Goal: Use online tool/utility: Utilize a website feature to perform a specific function

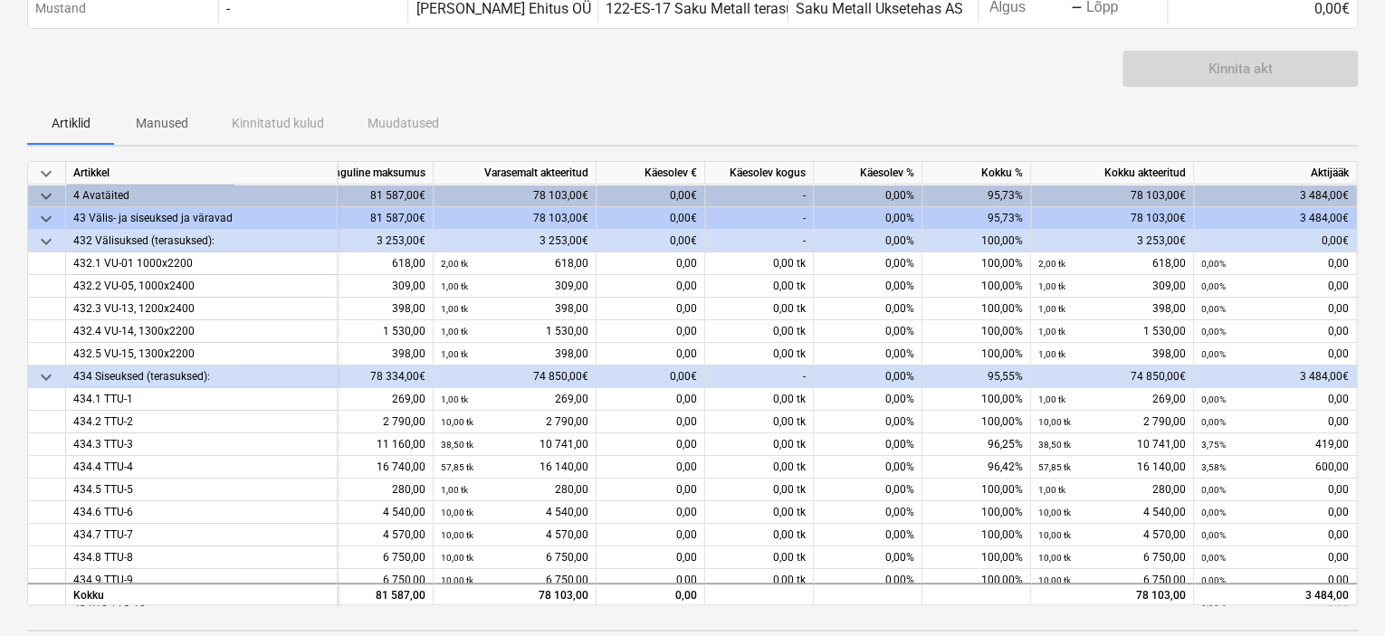
scroll to position [91, 109]
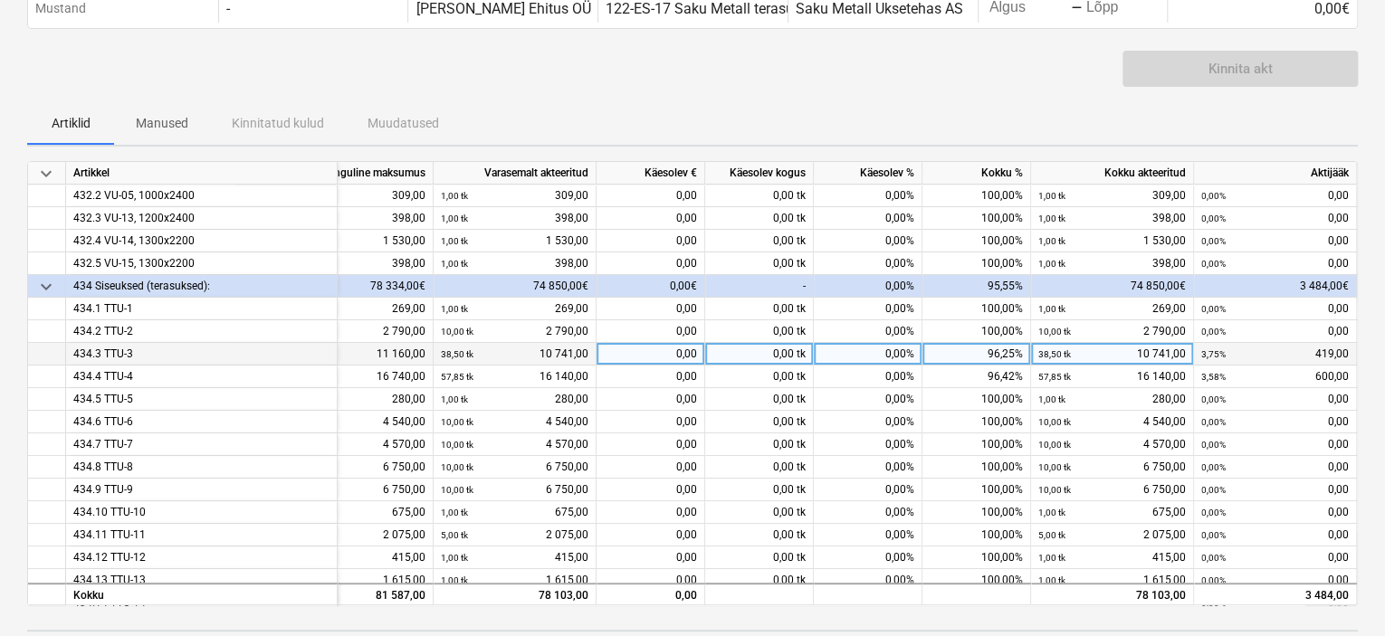
click at [672, 351] on div "0,00" at bounding box center [651, 354] width 109 height 23
click at [672, 351] on input at bounding box center [651, 354] width 108 height 22
type input "419"
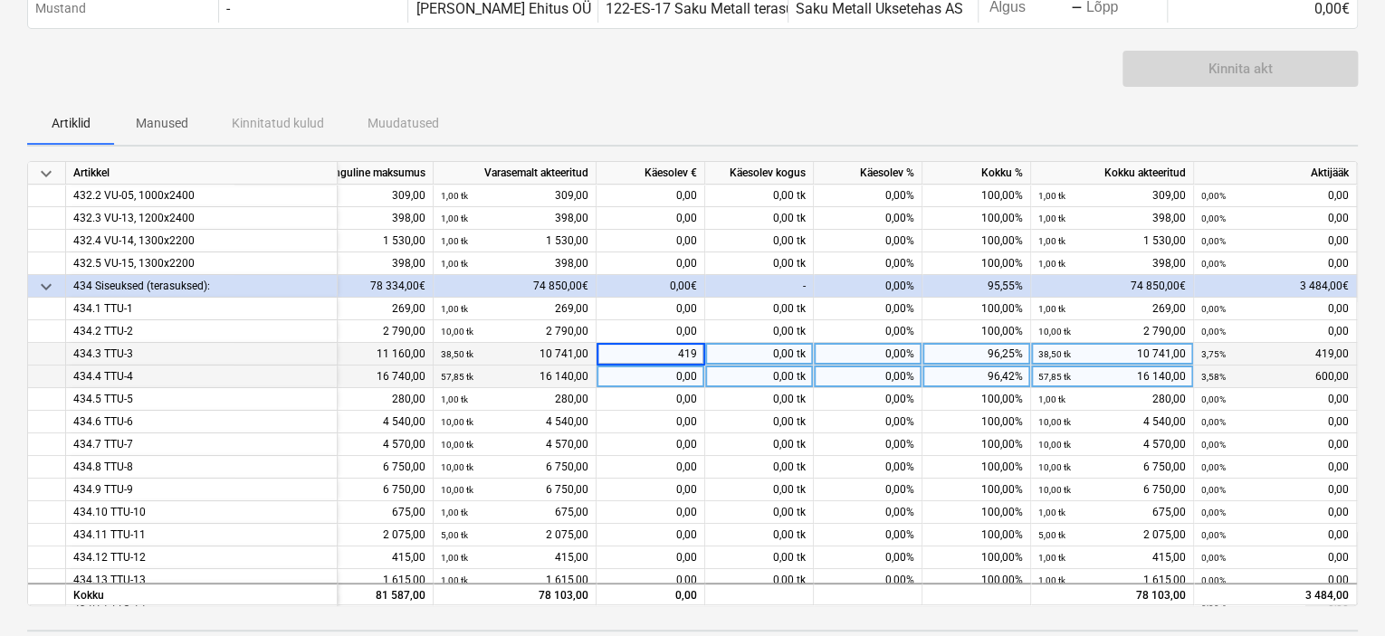
click at [663, 382] on div "0,00" at bounding box center [651, 377] width 109 height 23
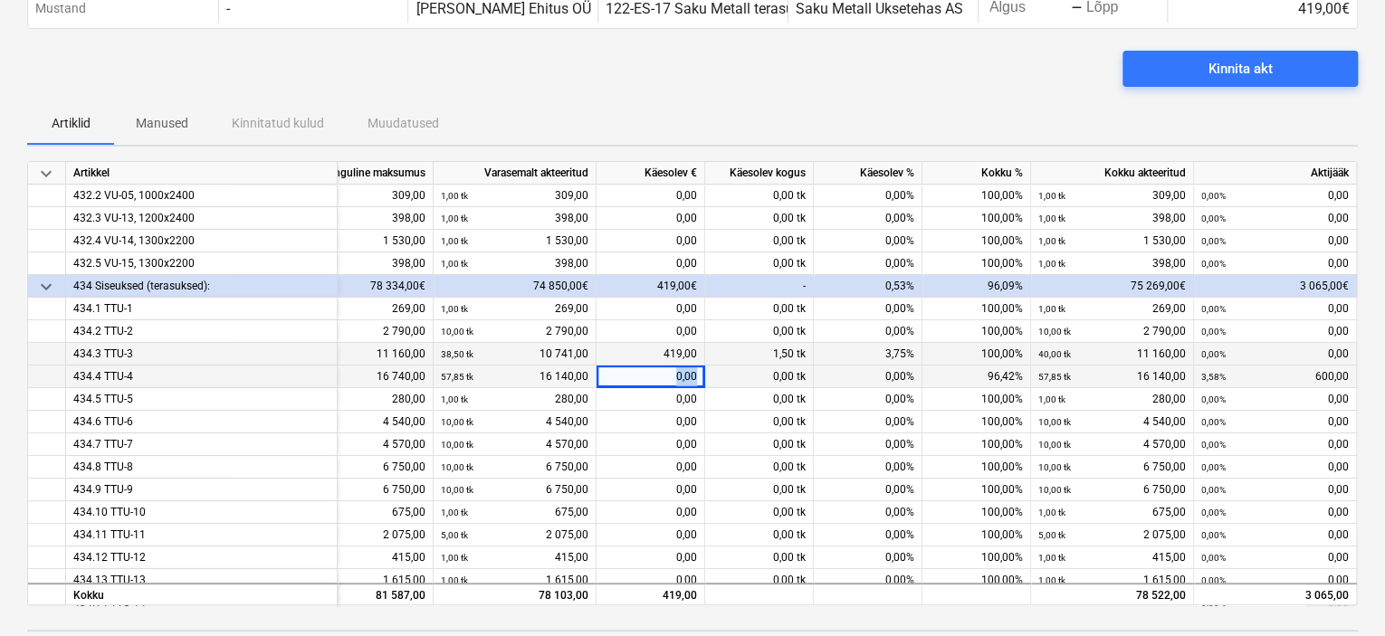
click at [663, 382] on div "0,00" at bounding box center [651, 377] width 109 height 23
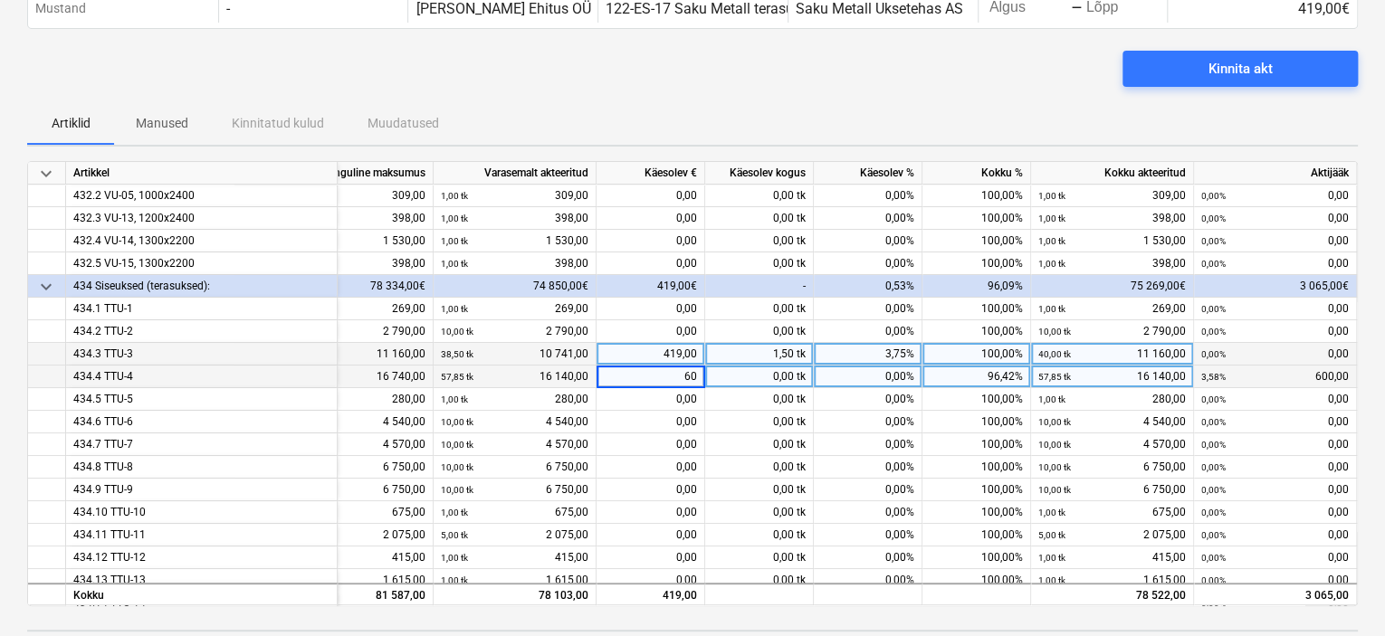
type input "600"
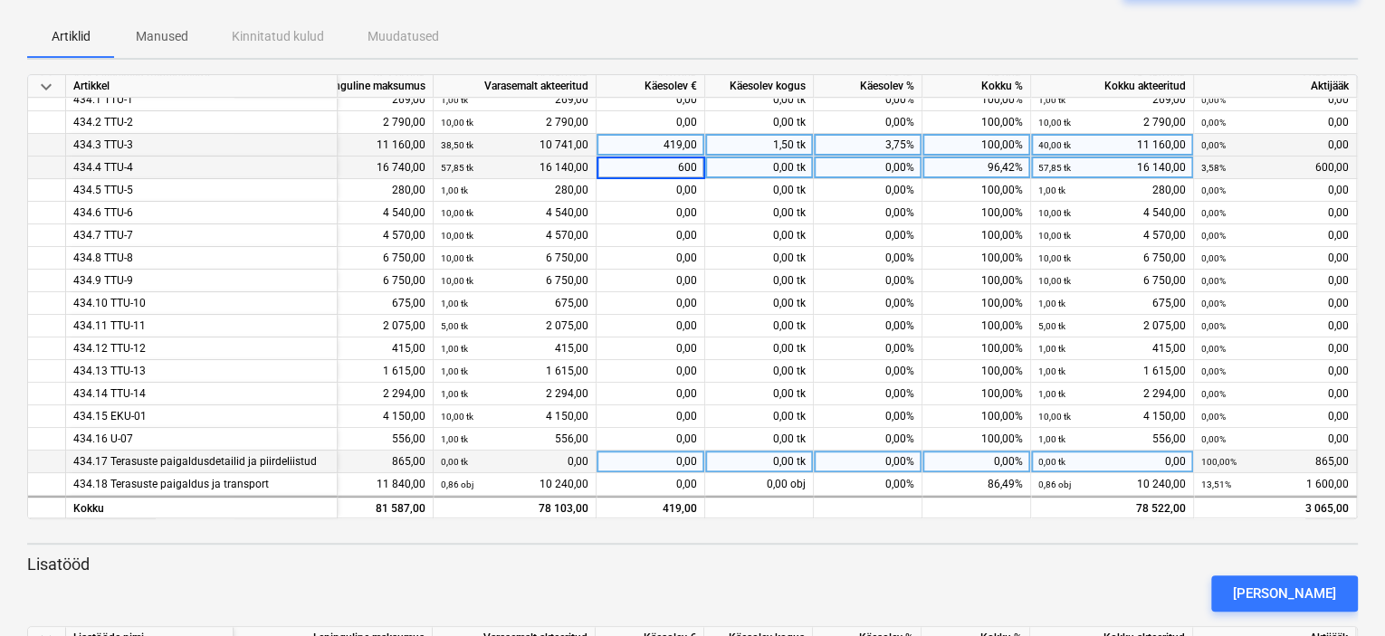
scroll to position [181, 0]
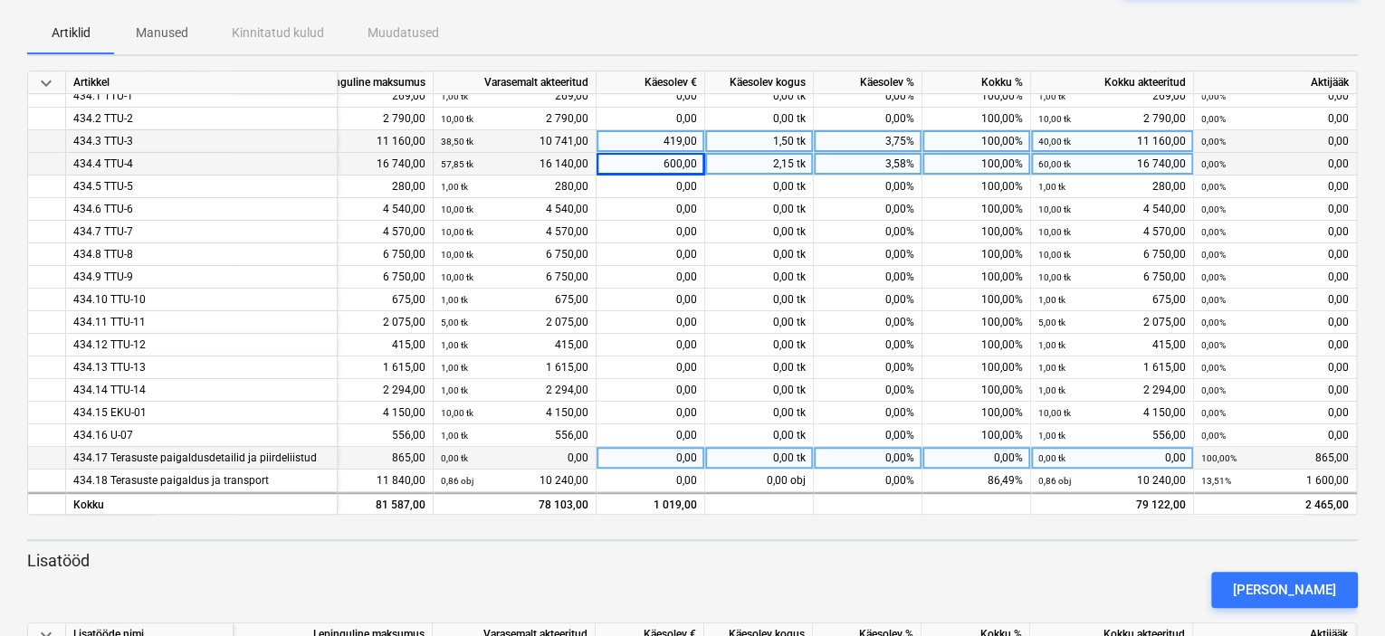
click at [677, 448] on div "0,00" at bounding box center [651, 458] width 109 height 23
click at [677, 448] on input at bounding box center [651, 458] width 108 height 22
type input "865"
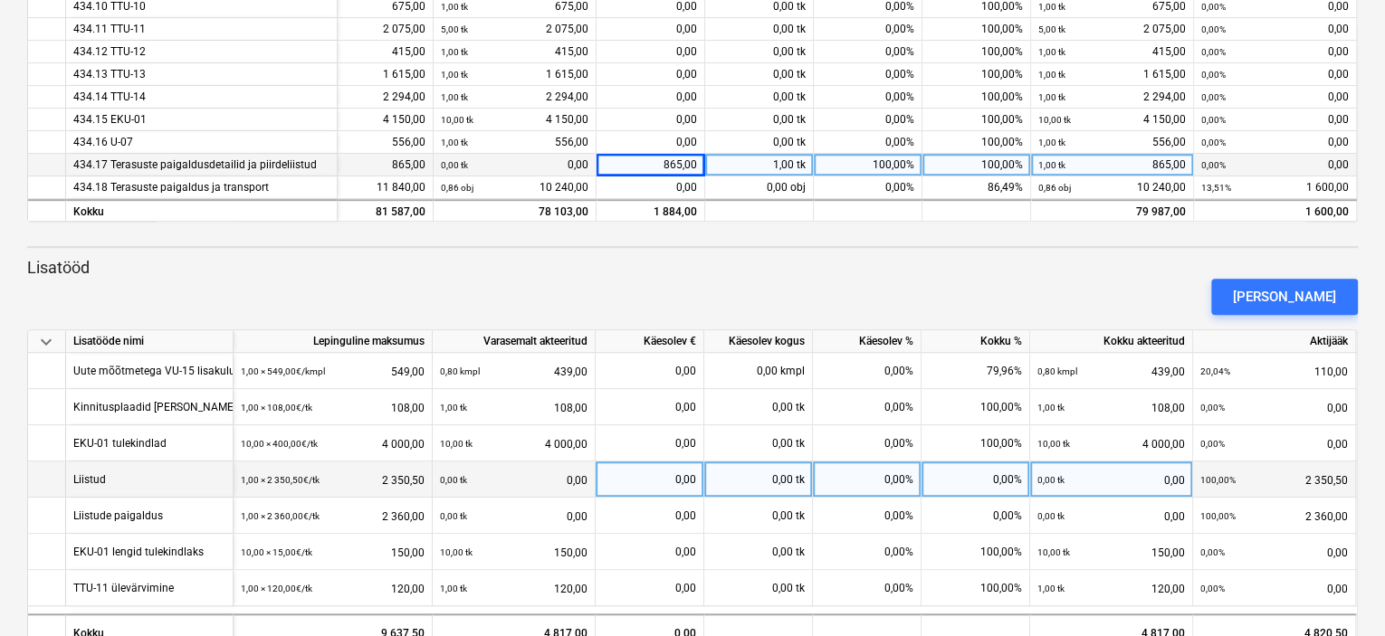
scroll to position [517, 0]
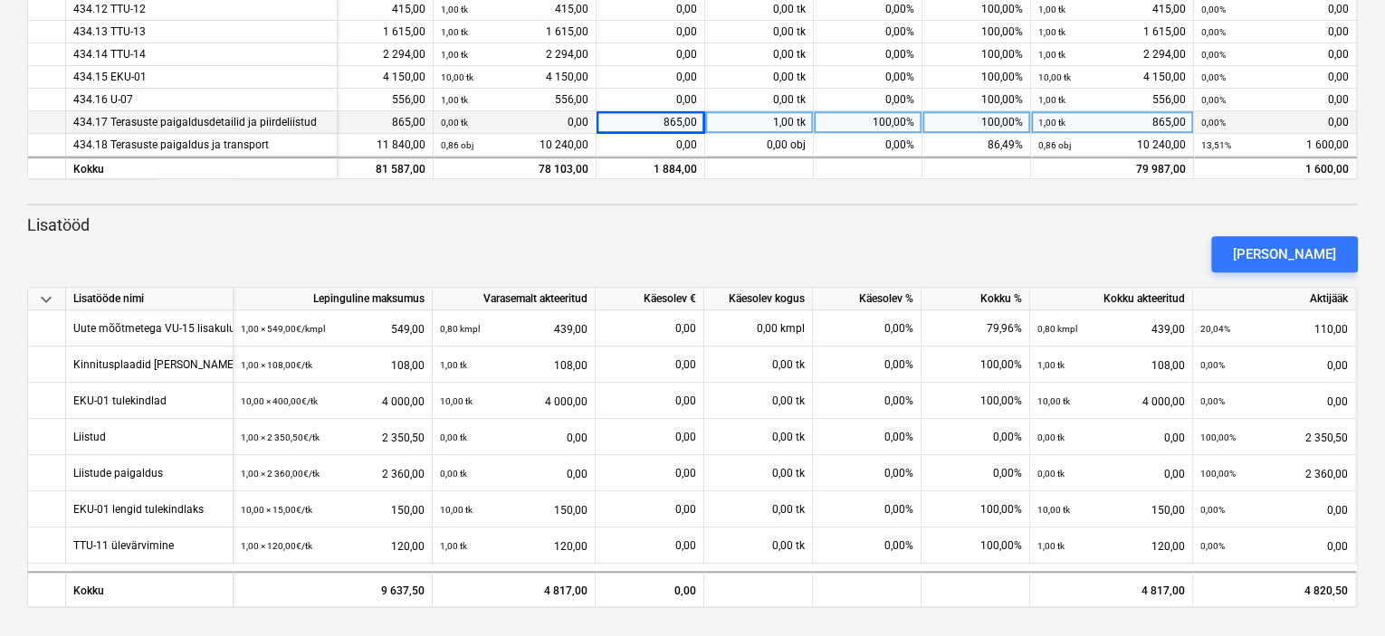
drag, startPoint x: 1278, startPoint y: 252, endPoint x: 1152, endPoint y: 284, distance: 130.9
click at [1278, 252] on div "[PERSON_NAME]" at bounding box center [1284, 255] width 103 height 24
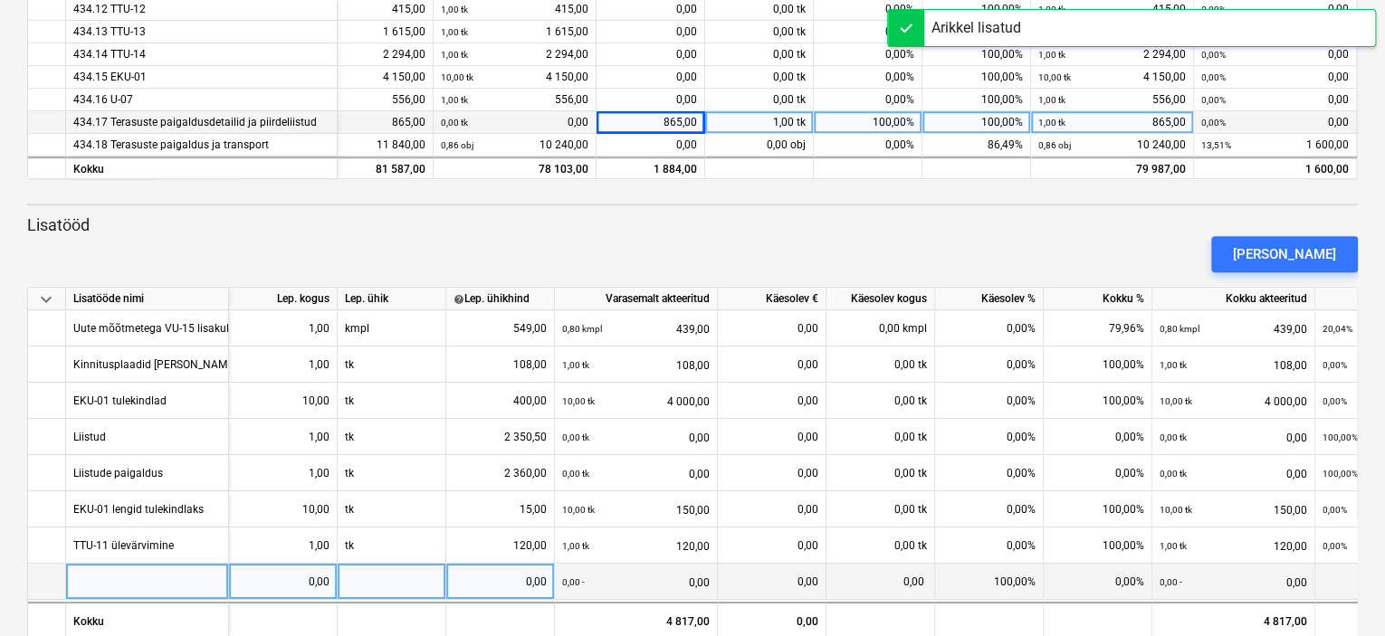
click at [148, 575] on div at bounding box center [147, 582] width 163 height 36
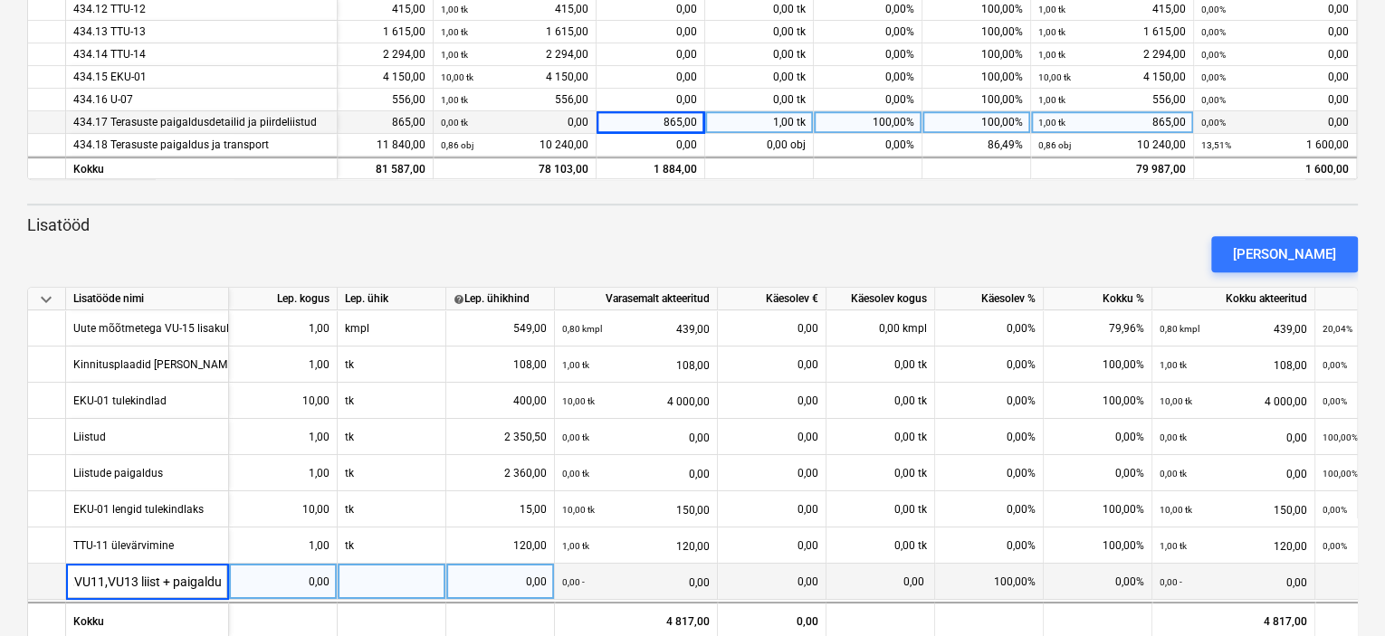
type input "VU5,VU11,VU13 liist + paigaldus"
click at [311, 578] on div "0,00" at bounding box center [282, 582] width 93 height 36
click at [380, 581] on div at bounding box center [392, 582] width 109 height 36
type input "tk"
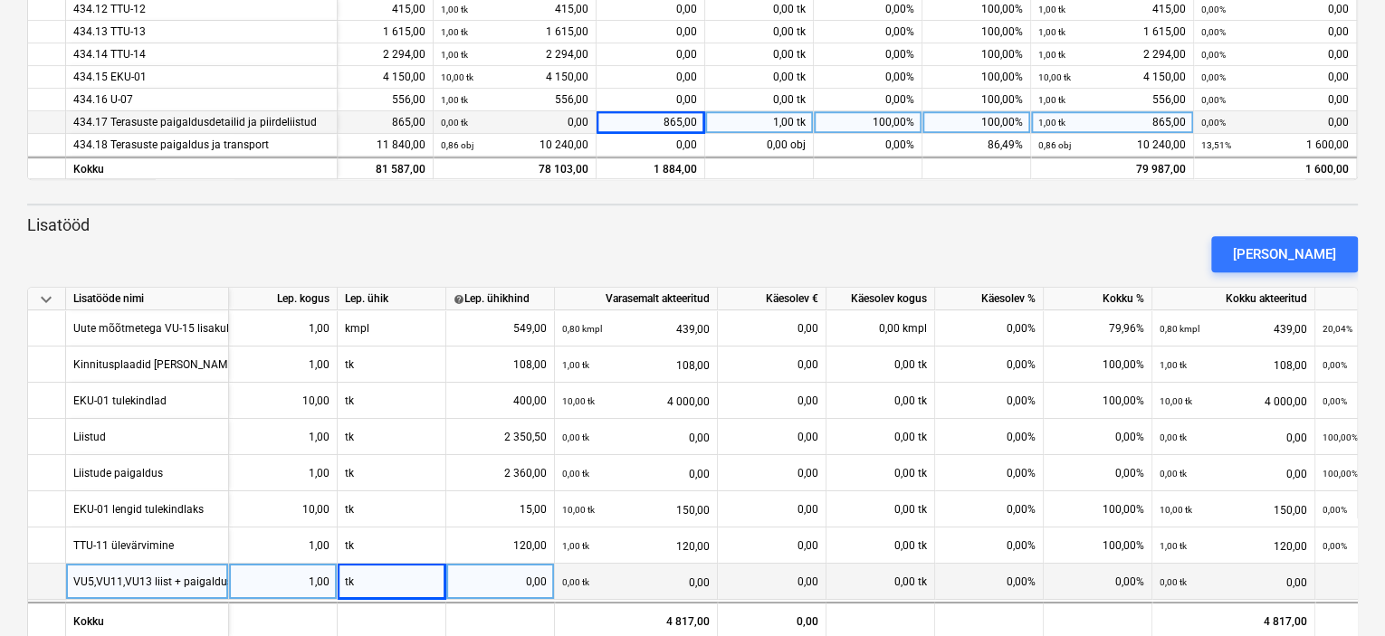
click at [533, 576] on div "0,00" at bounding box center [500, 582] width 93 height 36
type input "153"
